Goal: Task Accomplishment & Management: Use online tool/utility

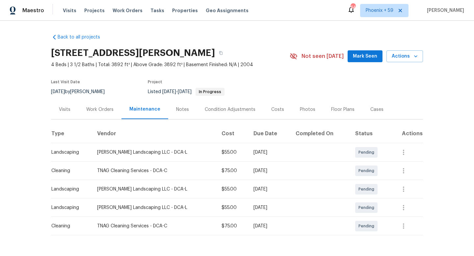
scroll to position [19, 0]
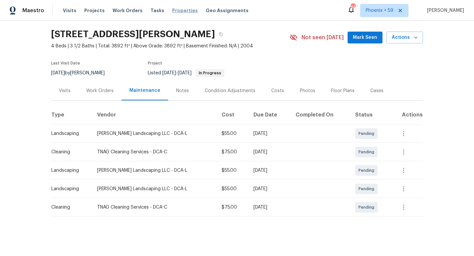
click at [179, 10] on span "Properties" at bounding box center [185, 10] width 26 height 7
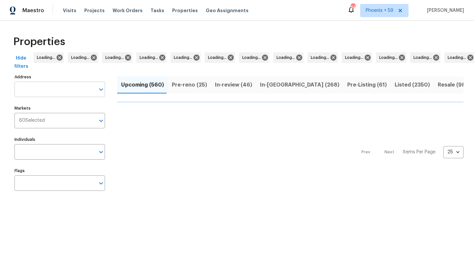
click at [80, 92] on input "Address" at bounding box center [54, 89] width 81 height 15
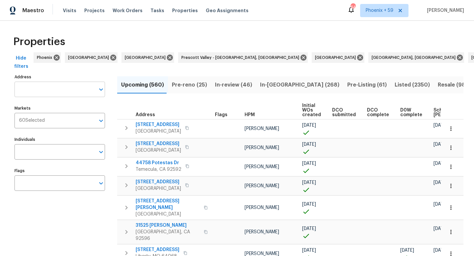
click at [48, 84] on input "Address" at bounding box center [54, 89] width 81 height 15
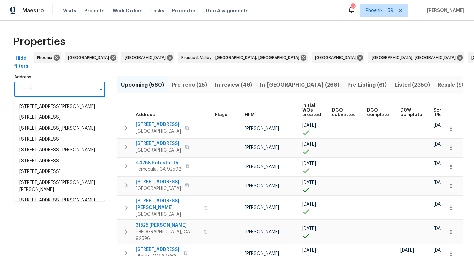
paste input "806 14th Ave Pleasant Grove, AL"
type input "806 14th Ave Pleasant Grove, AL"
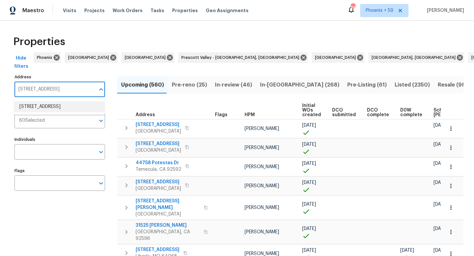
click at [52, 105] on li "806 14th Ave Pleasant Grove AL 35127" at bounding box center [59, 106] width 91 height 11
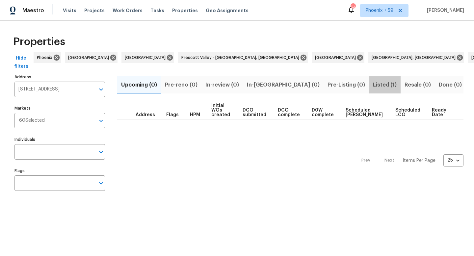
click at [373, 88] on span "Listed (1)" at bounding box center [385, 84] width 24 height 9
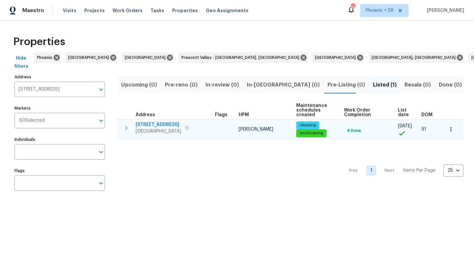
click at [151, 120] on td "806 14th Ave Pleasant Grove, AL 35127" at bounding box center [164, 128] width 95 height 17
click at [150, 124] on span "806 14th Ave" at bounding box center [158, 125] width 45 height 7
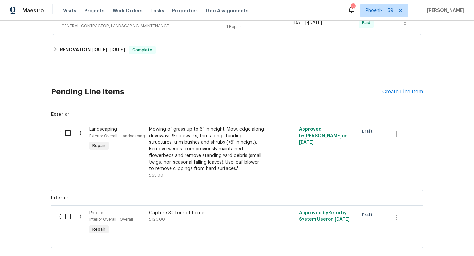
scroll to position [165, 0]
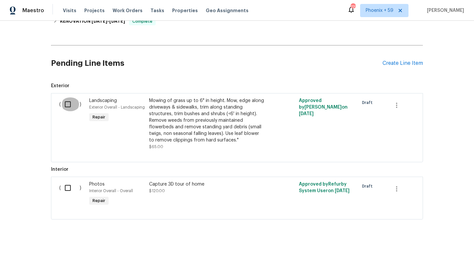
click at [69, 106] on input "checkbox" at bounding box center [70, 104] width 19 height 14
click at [431, 240] on span "Create Work Order" at bounding box center [437, 240] width 44 height 8
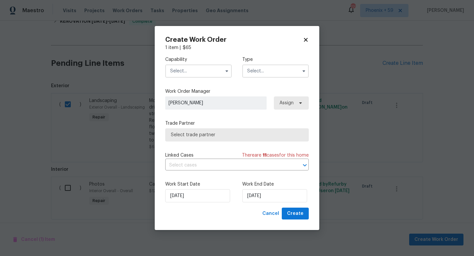
click at [195, 69] on input "text" at bounding box center [198, 71] width 67 height 13
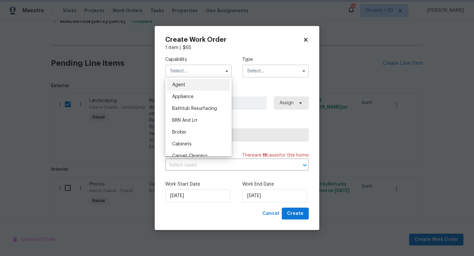
click at [312, 39] on div "Create Work Order 1 item | $ 65 Capability Agent Appliance Bathtub Resurfacing …" at bounding box center [237, 128] width 165 height 204
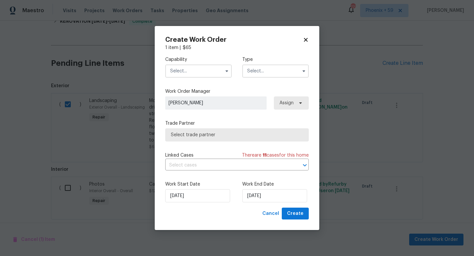
click at [306, 40] on icon at bounding box center [306, 40] width 4 height 4
checkbox input "false"
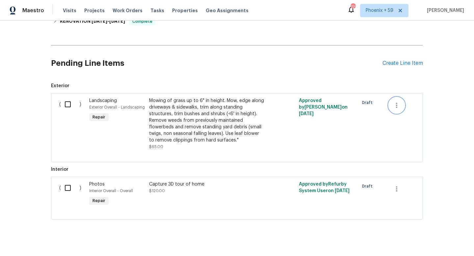
click at [395, 102] on icon "button" at bounding box center [397, 105] width 8 height 8
click at [404, 105] on li "Cancel" at bounding box center [401, 105] width 25 height 11
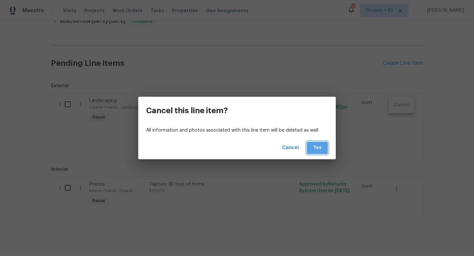
click at [317, 144] on span "Yes" at bounding box center [317, 148] width 11 height 8
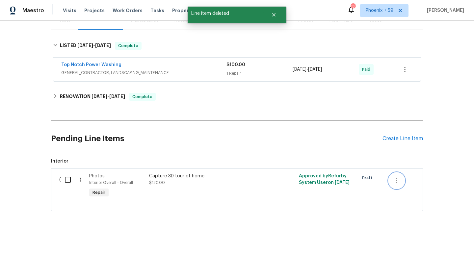
click at [400, 178] on icon "button" at bounding box center [397, 181] width 8 height 8
click at [401, 184] on li "Cancel" at bounding box center [401, 180] width 25 height 11
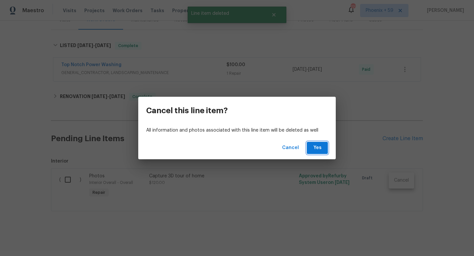
click at [325, 147] on button "Yes" at bounding box center [317, 148] width 21 height 12
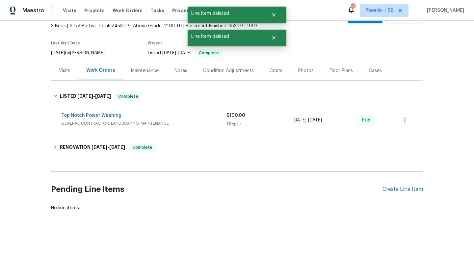
scroll to position [39, 0]
click at [408, 184] on div "Pending Line Items Create Line Item" at bounding box center [237, 189] width 372 height 31
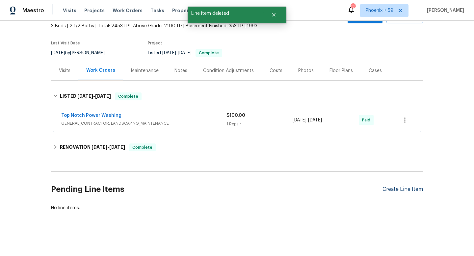
click at [398, 191] on div "Create Line Item" at bounding box center [403, 189] width 41 height 6
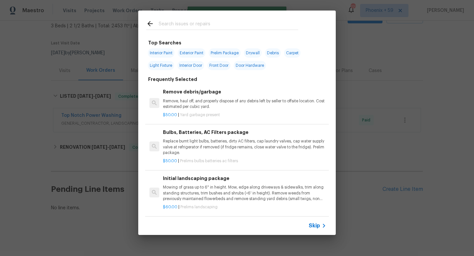
click at [192, 193] on p "Mowing of grass up to 6" in height. Mow, edge along driveways & sidewalks, trim…" at bounding box center [244, 193] width 163 height 17
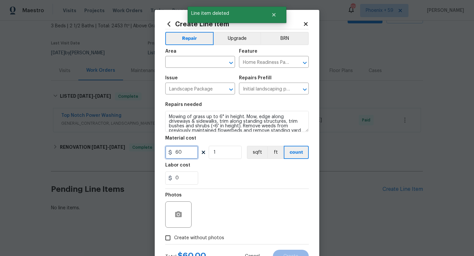
click at [187, 154] on input "60" at bounding box center [181, 152] width 33 height 13
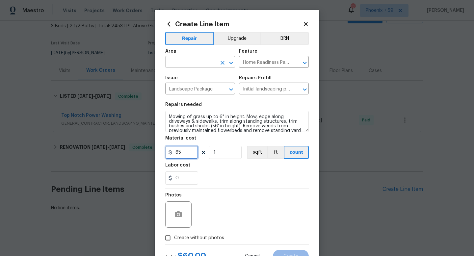
type input "65"
click at [189, 64] on input "text" at bounding box center [190, 63] width 51 height 10
type input "Exterior Overall"
click at [191, 235] on span "Create without photos" at bounding box center [199, 238] width 50 height 7
click at [174, 235] on input "Create without photos" at bounding box center [168, 238] width 13 height 13
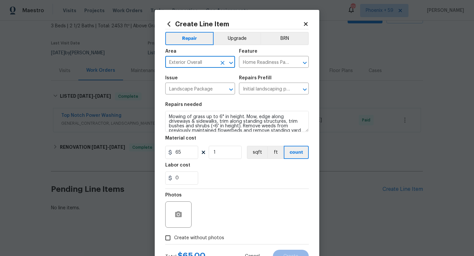
checkbox input "true"
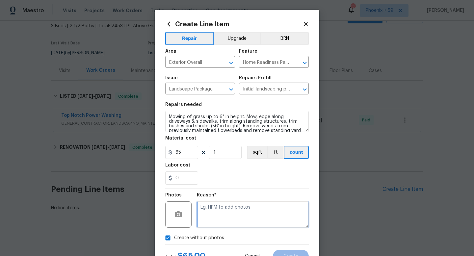
click at [219, 219] on textarea at bounding box center [253, 215] width 112 height 26
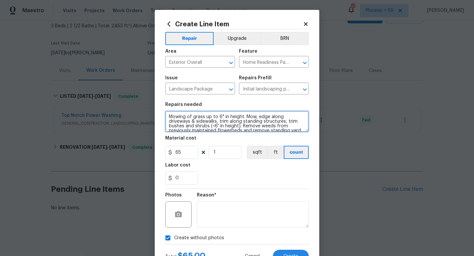
click at [257, 122] on textarea "Mowing of grass up to 6" in height. Mow, edge along driveways & sidewalks, trim…" at bounding box center [237, 121] width 144 height 21
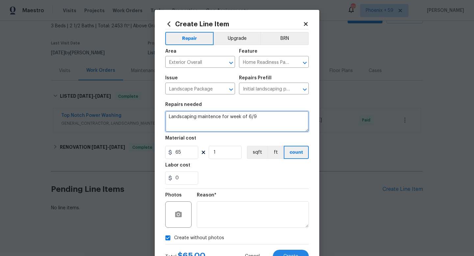
click at [207, 117] on textarea "Landscaping maintence for week of 6/9" at bounding box center [237, 121] width 144 height 21
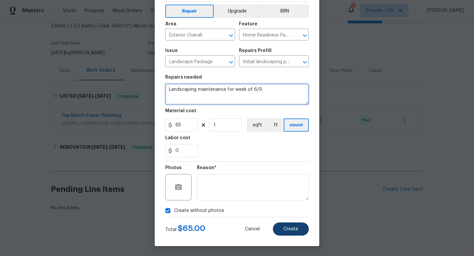
type textarea "Landscaping maintenance for week of 6/9"
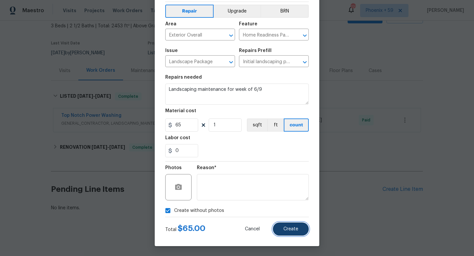
click at [288, 230] on span "Create" at bounding box center [291, 229] width 15 height 5
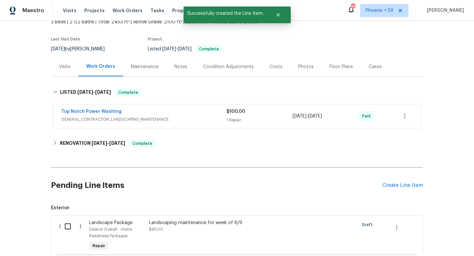
scroll to position [90, 0]
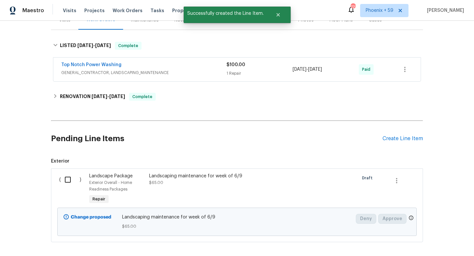
click at [69, 182] on input "checkbox" at bounding box center [70, 180] width 19 height 14
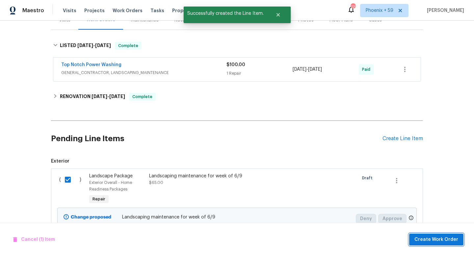
click at [427, 242] on span "Create Work Order" at bounding box center [437, 240] width 44 height 8
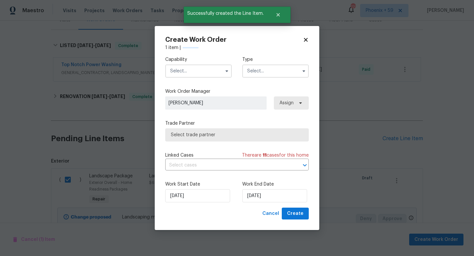
checkbox input "false"
click at [209, 74] on input "text" at bounding box center [198, 71] width 67 height 13
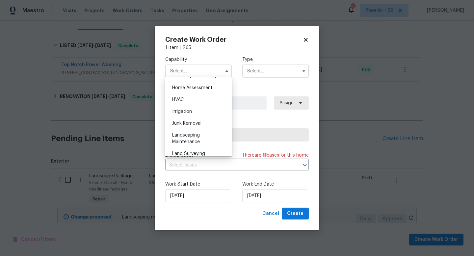
scroll to position [383, 0]
click at [196, 143] on span "Landscaping Maintenance" at bounding box center [186, 138] width 28 height 11
type input "Landscaping Maintenance"
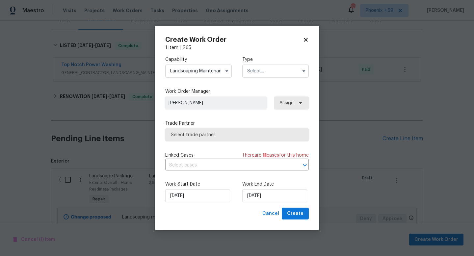
click at [262, 71] on input "text" at bounding box center [275, 71] width 67 height 13
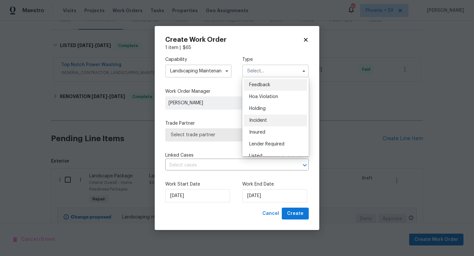
scroll to position [37, 0]
click at [265, 117] on div "Listed" at bounding box center [275, 120] width 63 height 12
type input "Listed"
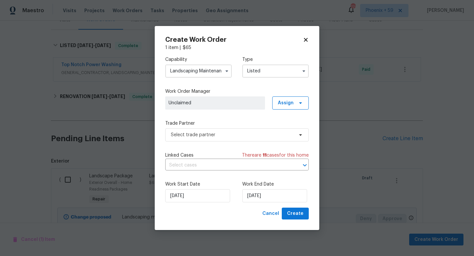
click at [227, 108] on span "Unclaimed" at bounding box center [215, 102] width 100 height 13
click at [296, 98] on span "Assign" at bounding box center [290, 102] width 37 height 13
click at [297, 132] on div "Assign to me" at bounding box center [291, 130] width 29 height 7
click at [210, 163] on input "text" at bounding box center [227, 165] width 125 height 10
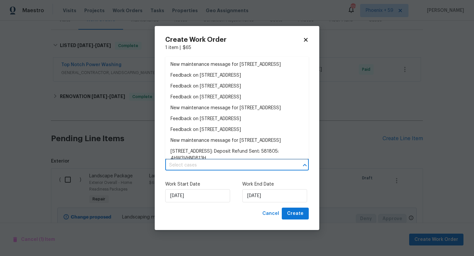
click at [164, 148] on div "Create Work Order 1 item | $ 65 Capability Landscaping Maintenance Type Listed …" at bounding box center [237, 128] width 165 height 204
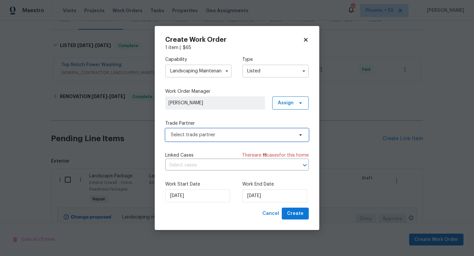
click at [196, 137] on span "Select trade partner" at bounding box center [232, 135] width 123 height 7
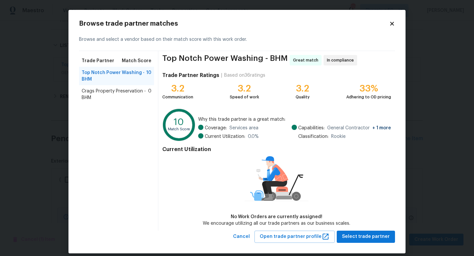
click at [124, 113] on div "Trade Partner Match Score Top Notch Power Washing - BHM 10 Crags Property Prese…" at bounding box center [118, 141] width 79 height 180
click at [392, 24] on icon at bounding box center [392, 24] width 4 height 4
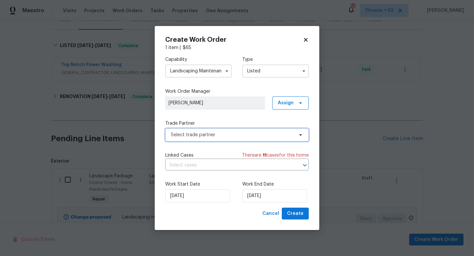
click at [232, 135] on span "Select trade partner" at bounding box center [232, 135] width 123 height 7
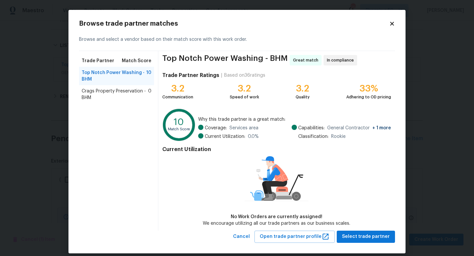
click at [395, 23] on icon at bounding box center [392, 24] width 6 height 6
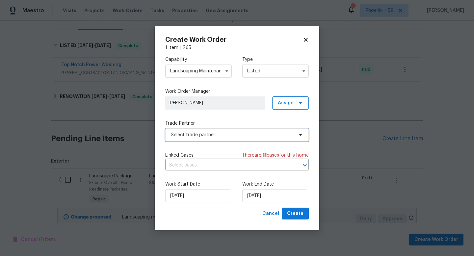
click at [226, 135] on span "Select trade partner" at bounding box center [232, 135] width 123 height 7
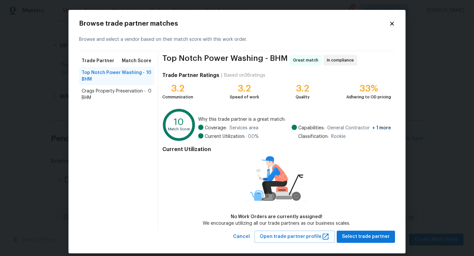
click at [393, 22] on icon at bounding box center [392, 24] width 4 height 4
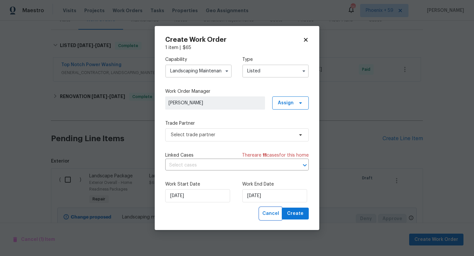
click at [275, 213] on span "Cancel" at bounding box center [270, 214] width 17 height 8
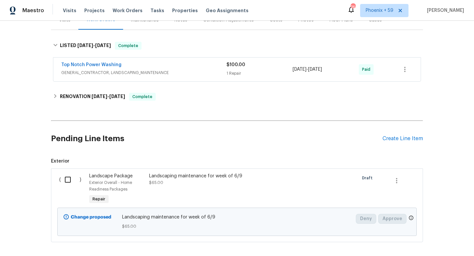
click at [69, 181] on input "checkbox" at bounding box center [70, 180] width 19 height 14
checkbox input "true"
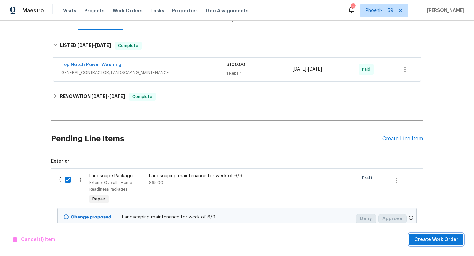
click at [433, 241] on span "Create Work Order" at bounding box center [437, 240] width 44 height 8
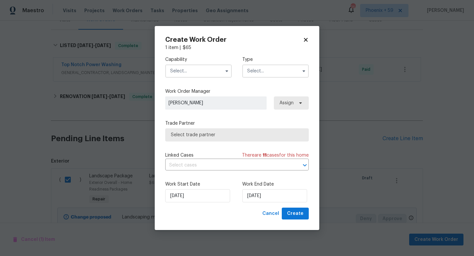
click at [204, 69] on input "text" at bounding box center [198, 71] width 67 height 13
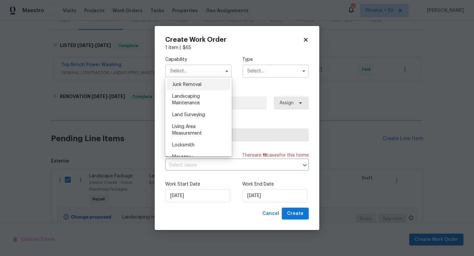
click at [197, 90] on div "Junk Removal" at bounding box center [198, 85] width 63 height 12
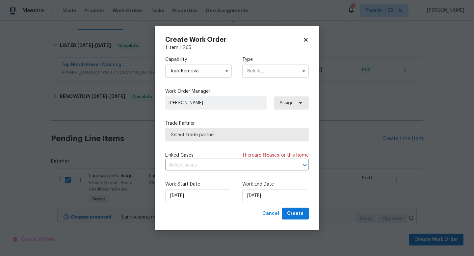
click at [198, 79] on div "Capability Junk Removal Type" at bounding box center [237, 67] width 144 height 32
click at [198, 72] on input "Junk Removal" at bounding box center [198, 71] width 67 height 13
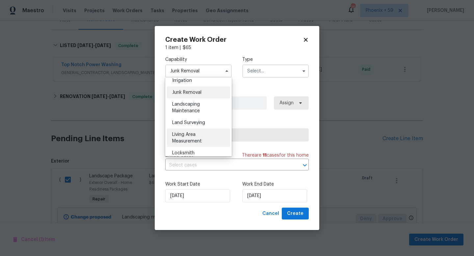
scroll to position [414, 0]
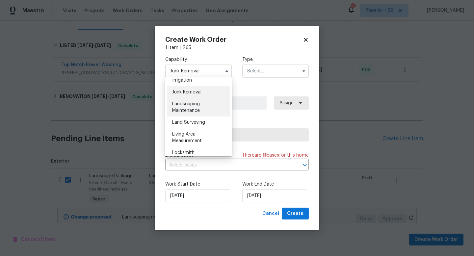
click at [194, 105] on span "Landscaping Maintenance" at bounding box center [186, 107] width 28 height 11
type input "Landscaping Maintenance"
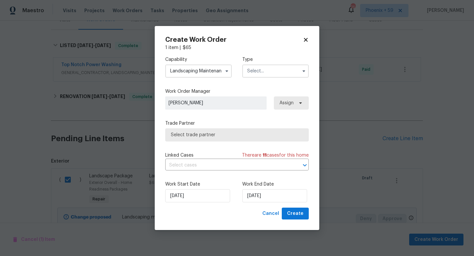
click at [283, 73] on input "text" at bounding box center [275, 71] width 67 height 13
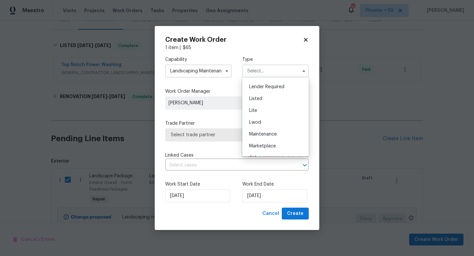
scroll to position [49, 0]
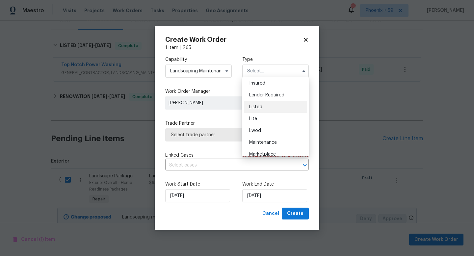
click at [271, 105] on div "Listed" at bounding box center [275, 107] width 63 height 12
type input "Listed"
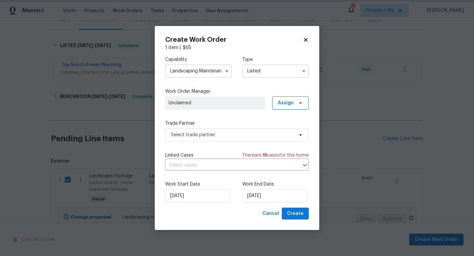
scroll to position [0, 0]
click at [292, 107] on span "Assign" at bounding box center [290, 102] width 37 height 13
click at [292, 131] on div "Assign to me" at bounding box center [291, 130] width 29 height 7
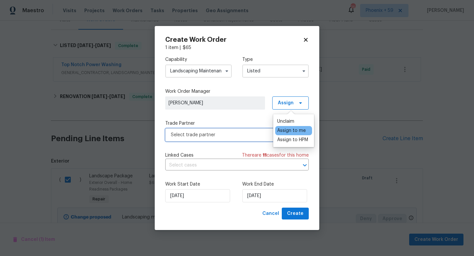
click at [250, 140] on span "Select trade partner" at bounding box center [237, 134] width 144 height 13
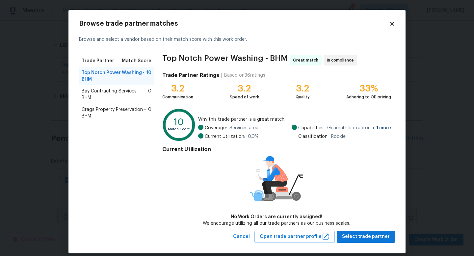
click at [125, 95] on span "Bay Contracting Services - BHM" at bounding box center [115, 94] width 67 height 13
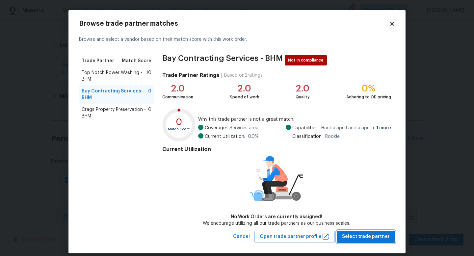
click at [371, 235] on span "Select trade partner" at bounding box center [366, 237] width 48 height 8
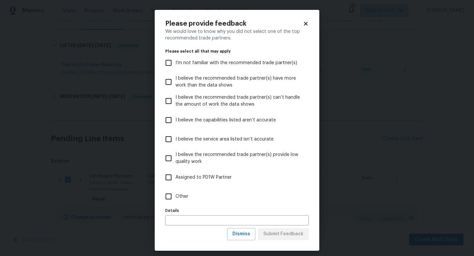
click at [171, 196] on input "Other" at bounding box center [169, 197] width 14 height 14
checkbox input "true"
click at [284, 231] on span "Submit Feedback" at bounding box center [283, 234] width 40 height 8
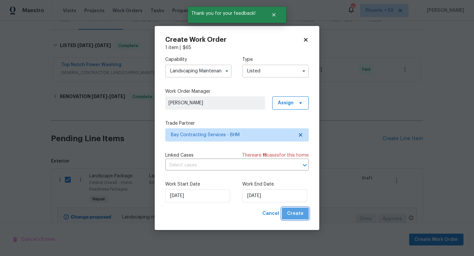
click at [297, 216] on span "Create" at bounding box center [295, 214] width 16 height 8
checkbox input "false"
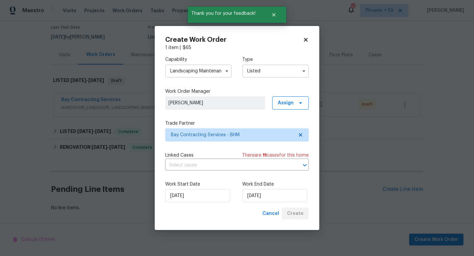
scroll to position [55, 0]
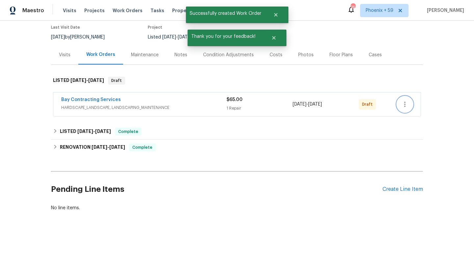
click at [403, 104] on icon "button" at bounding box center [405, 104] width 8 height 8
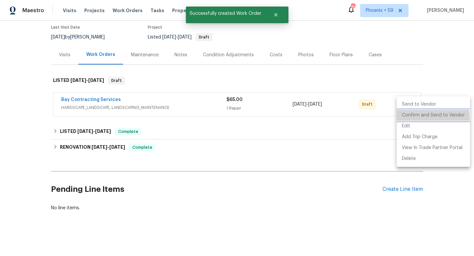
click at [408, 118] on li "Confirm and Send to Vendor" at bounding box center [433, 115] width 73 height 11
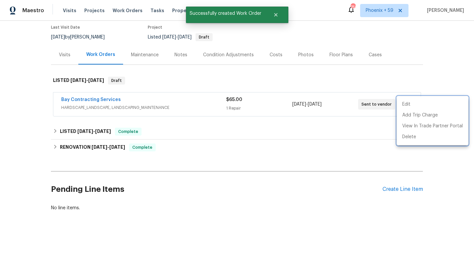
click at [104, 101] on div at bounding box center [237, 128] width 474 height 256
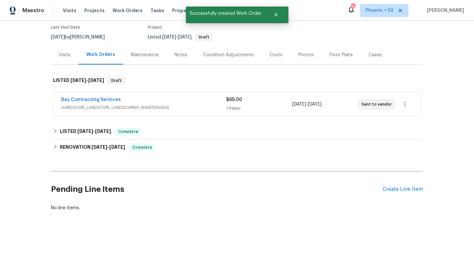
click at [104, 97] on span "Bay Contracting Services" at bounding box center [91, 99] width 60 height 7
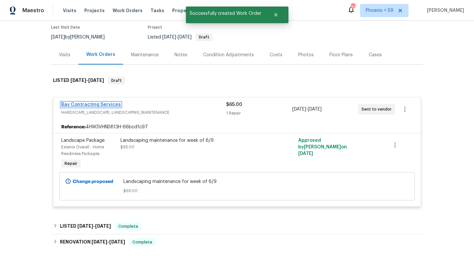
click at [99, 105] on link "Bay Contracting Services" at bounding box center [91, 104] width 60 height 5
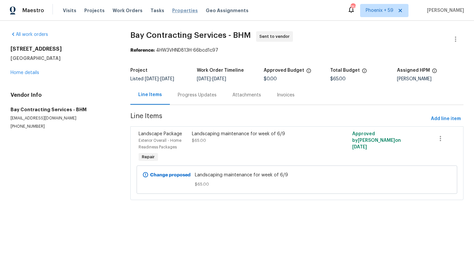
click at [179, 10] on span "Properties" at bounding box center [185, 10] width 26 height 7
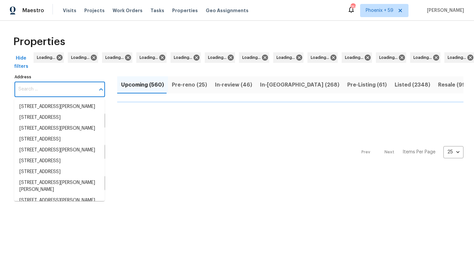
click at [48, 89] on input "Address" at bounding box center [54, 89] width 81 height 15
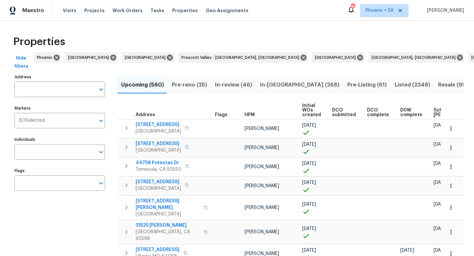
click at [48, 89] on input "Address" at bounding box center [54, 89] width 81 height 15
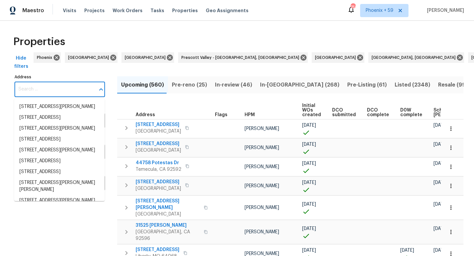
paste input "458 Waterford Dr Calera, AL"
type input "458 Waterford Dr Calera, AL"
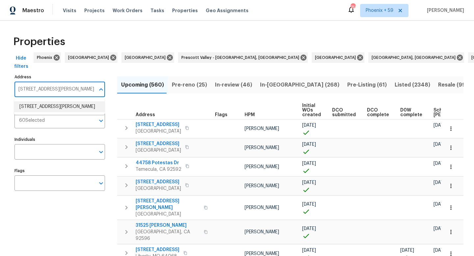
click at [49, 113] on ul "458 Waterford Dr Calera AL 35040" at bounding box center [59, 107] width 91 height 16
click at [48, 106] on li "458 Waterford Dr Calera AL 35040" at bounding box center [59, 106] width 91 height 11
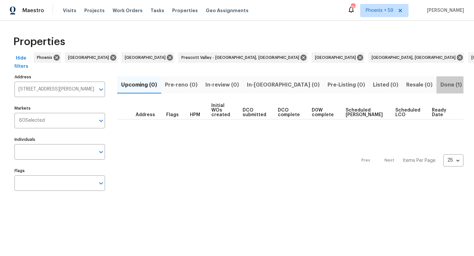
click at [441, 83] on span "Done (1)" at bounding box center [451, 84] width 21 height 9
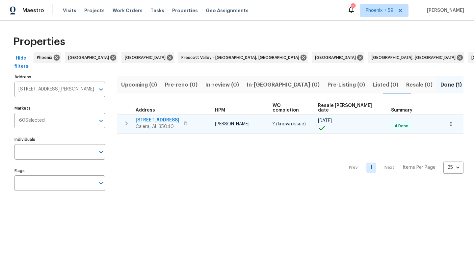
click at [151, 117] on span "[STREET_ADDRESS]" at bounding box center [158, 120] width 44 height 7
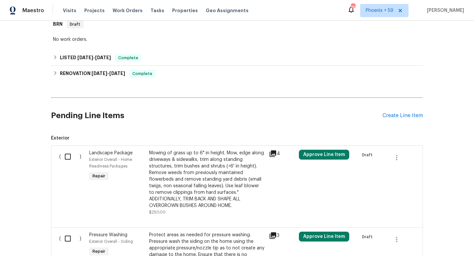
scroll to position [151, 0]
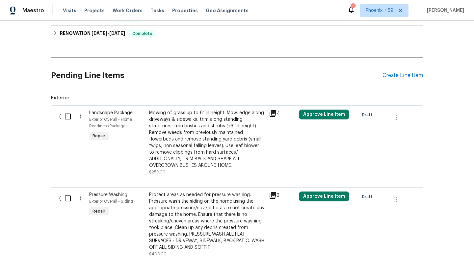
click at [65, 118] on input "checkbox" at bounding box center [70, 117] width 19 height 14
checkbox input "true"
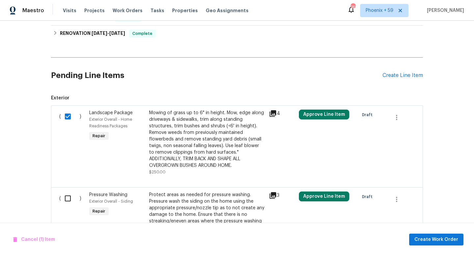
click at [68, 199] on input "checkbox" at bounding box center [70, 199] width 19 height 14
checkbox input "true"
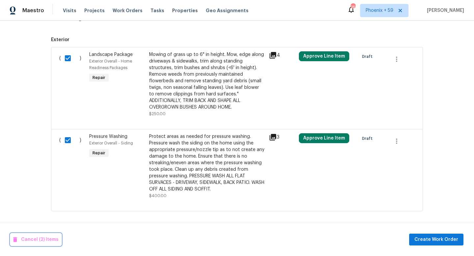
click at [36, 238] on span "Cancel (2) Items" at bounding box center [35, 240] width 45 height 8
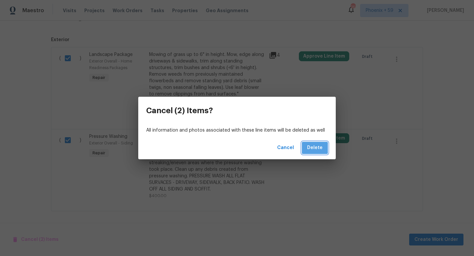
click at [317, 154] on button "Delete" at bounding box center [315, 148] width 26 height 12
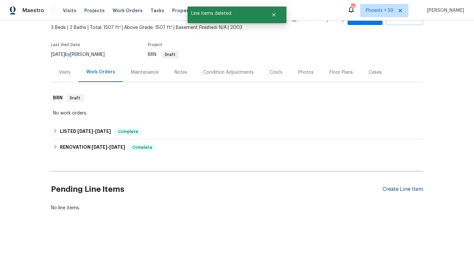
click at [392, 191] on div "Create Line Item" at bounding box center [403, 189] width 41 height 6
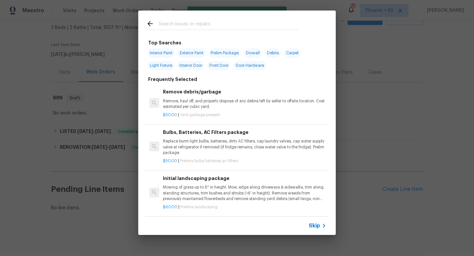
click at [210, 186] on p "Mowing of grass up to 6" in height. Mow, edge along driveways & sidewalks, trim…" at bounding box center [244, 193] width 163 height 17
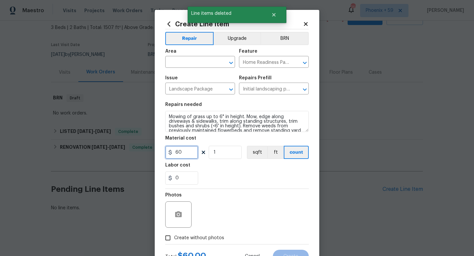
click at [192, 155] on input "60" at bounding box center [181, 152] width 33 height 13
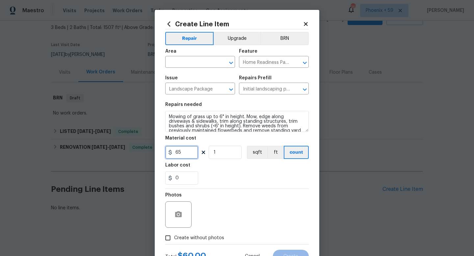
type input "65"
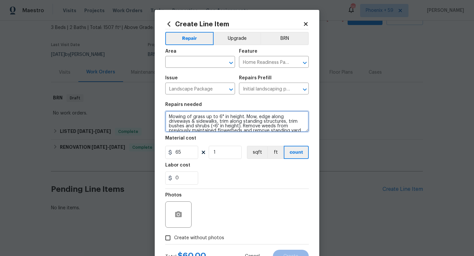
click at [199, 121] on textarea "Mowing of grass up to 6" in height. Mow, edge along driveways & sidewalks, trim…" at bounding box center [237, 121] width 144 height 21
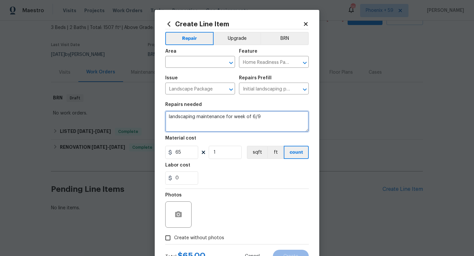
type textarea "landscaping maintenance for week of 6/9"
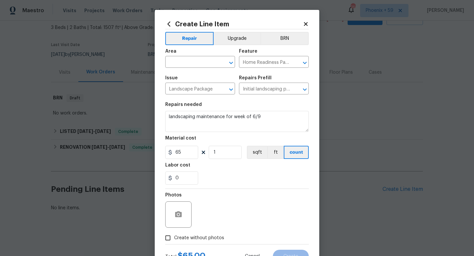
click at [187, 56] on div "Area" at bounding box center [200, 53] width 70 height 9
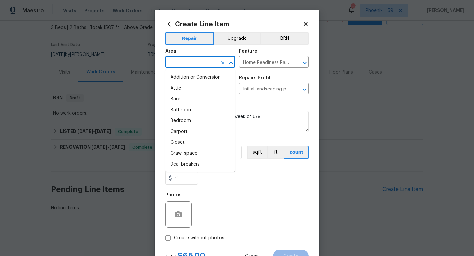
click at [187, 63] on input "text" at bounding box center [190, 63] width 51 height 10
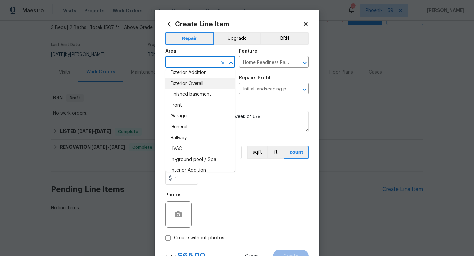
click at [197, 83] on li "Exterior Overall" at bounding box center [200, 83] width 70 height 11
type input "Exterior Overall"
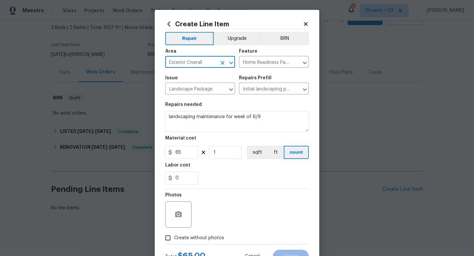
click at [193, 238] on span "Create without photos" at bounding box center [199, 238] width 50 height 7
click at [174, 238] on input "Create without photos" at bounding box center [168, 238] width 13 height 13
checkbox input "true"
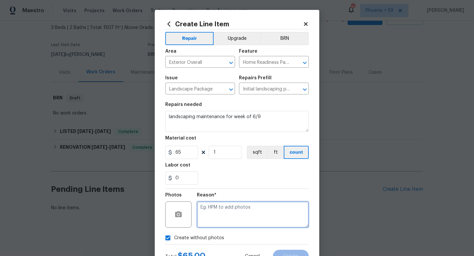
click at [234, 216] on textarea at bounding box center [253, 215] width 112 height 26
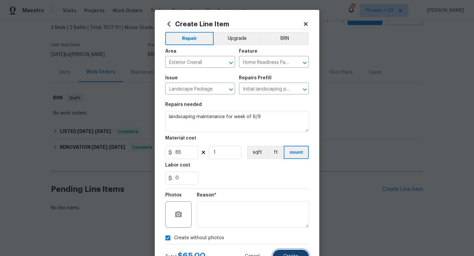
click at [287, 254] on span "Create" at bounding box center [291, 256] width 15 height 5
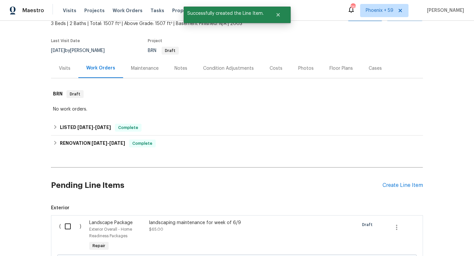
scroll to position [119, 0]
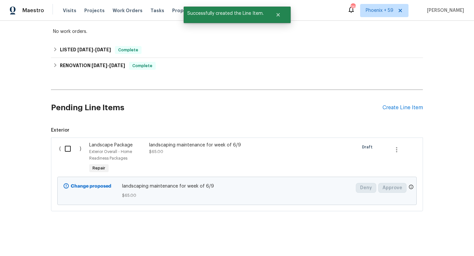
click at [68, 148] on input "checkbox" at bounding box center [70, 149] width 19 height 14
checkbox input "true"
click at [424, 235] on button "Create Work Order" at bounding box center [436, 240] width 54 height 12
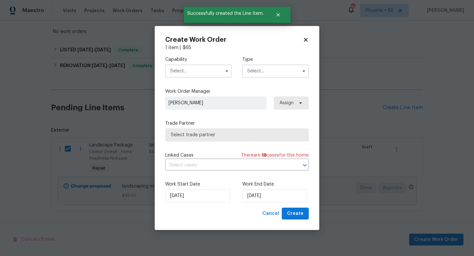
click at [208, 67] on input "text" at bounding box center [198, 71] width 67 height 13
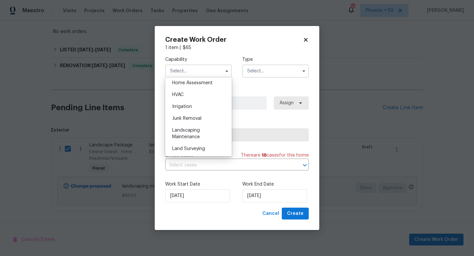
scroll to position [389, 0]
click at [206, 128] on div "Landscaping Maintenance" at bounding box center [198, 132] width 63 height 18
type input "Landscaping Maintenance"
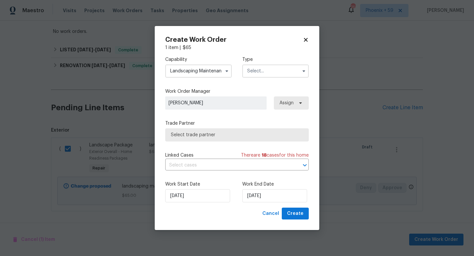
click at [260, 70] on input "text" at bounding box center [275, 71] width 67 height 13
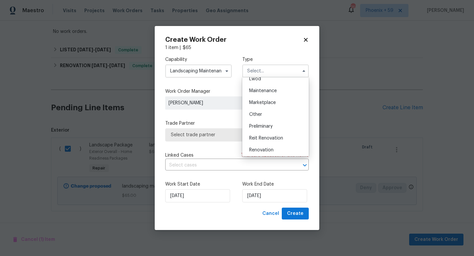
scroll to position [149, 0]
click at [262, 137] on div "Sold" at bounding box center [275, 137] width 63 height 12
type input "Sold"
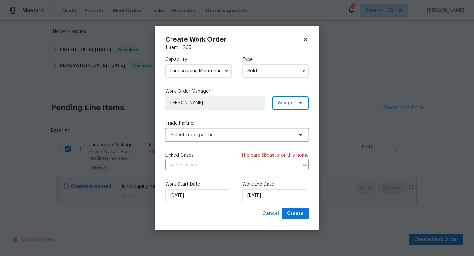
click at [239, 133] on span "Select trade partner" at bounding box center [232, 135] width 123 height 7
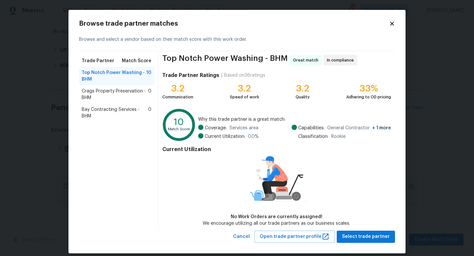
click at [116, 97] on span "Crags Property Preservation - BHM" at bounding box center [115, 94] width 67 height 13
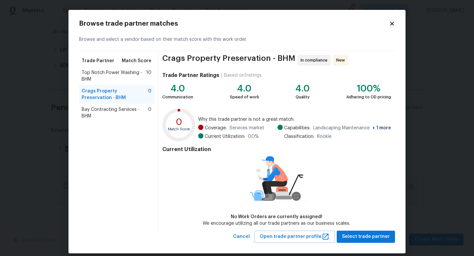
click at [112, 124] on div "Trade Partner Match Score Top Notch Power Washing - BHM 10 Crags Property Prese…" at bounding box center [118, 141] width 79 height 180
click at [112, 111] on span "Bay Contracting Services - BHM" at bounding box center [115, 112] width 67 height 13
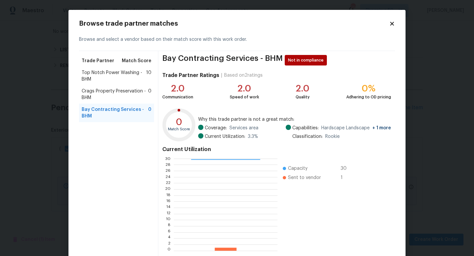
scroll to position [34, 0]
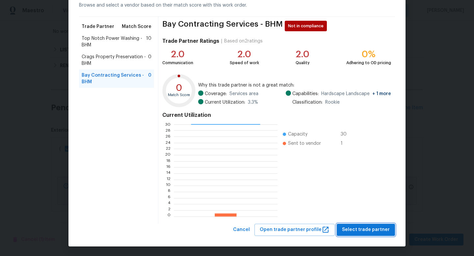
click at [373, 229] on span "Select trade partner" at bounding box center [366, 230] width 48 height 8
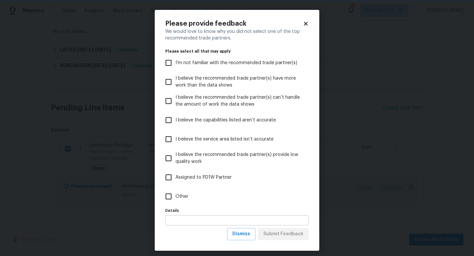
scroll to position [0, 0]
click at [182, 198] on span "Other" at bounding box center [182, 196] width 13 height 7
click at [176, 198] on input "Other" at bounding box center [169, 197] width 14 height 14
checkbox input "true"
click at [279, 237] on span "Submit Feedback" at bounding box center [283, 234] width 40 height 8
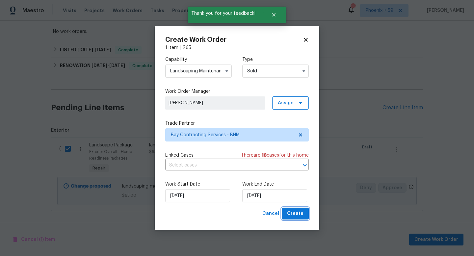
click at [301, 212] on span "Create" at bounding box center [295, 214] width 16 height 8
checkbox input "false"
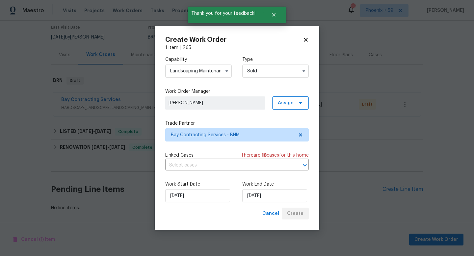
scroll to position [55, 0]
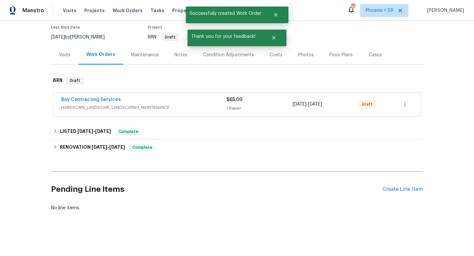
click at [414, 99] on div "Bay Contracting Services HARDSCAPE_LANDSCAPE, LANDSCAPING_MAINTENANCE $65.00 1 …" at bounding box center [236, 105] width 367 height 24
click at [410, 106] on button "button" at bounding box center [405, 104] width 16 height 16
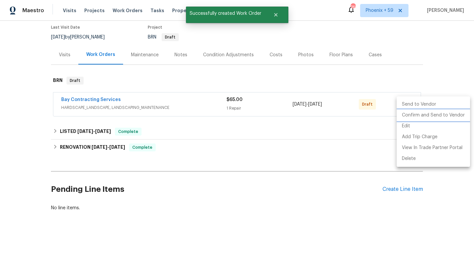
click at [407, 120] on li "Confirm and Send to Vendor" at bounding box center [433, 115] width 73 height 11
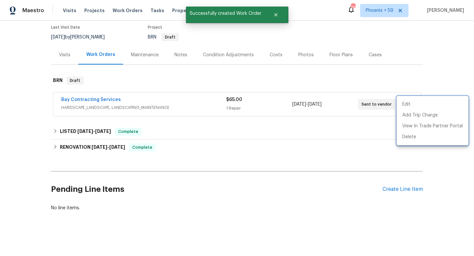
click at [113, 102] on div at bounding box center [237, 128] width 474 height 256
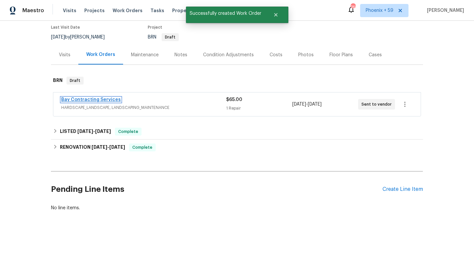
click at [110, 100] on link "Bay Contracting Services" at bounding box center [91, 99] width 60 height 5
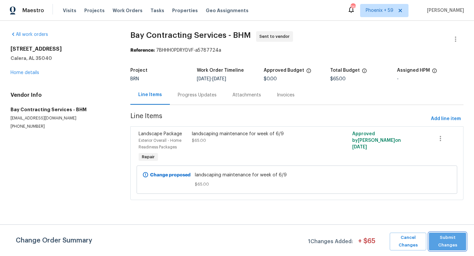
click at [439, 240] on span "Submit Changes" at bounding box center [447, 241] width 31 height 15
